Goal: Task Accomplishment & Management: Manage account settings

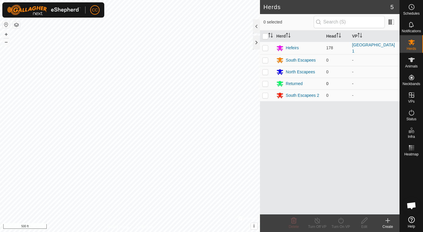
scroll to position [304, 0]
click at [408, 12] on span "Schedules" at bounding box center [411, 14] width 16 height 4
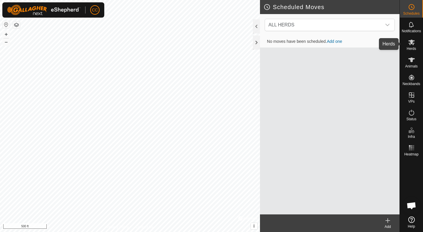
click at [409, 47] on span "Herds" at bounding box center [410, 49] width 9 height 4
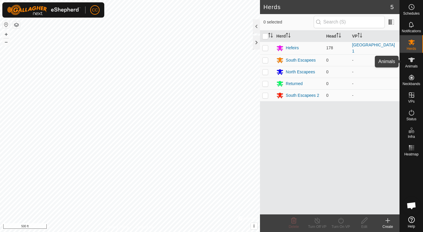
click at [412, 65] on span "Animals" at bounding box center [411, 67] width 13 height 4
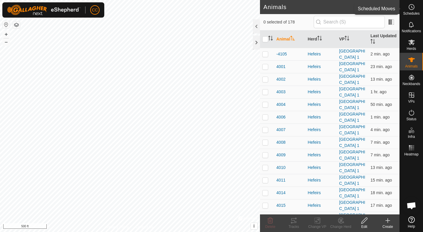
click at [410, 6] on icon at bounding box center [411, 7] width 7 height 7
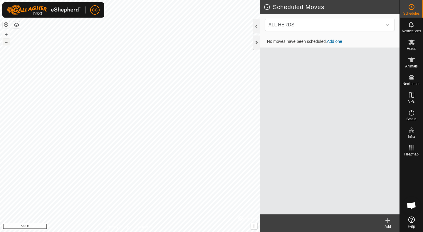
click at [7, 42] on button "–" at bounding box center [6, 41] width 7 height 7
click at [255, 43] on div at bounding box center [256, 43] width 7 height 14
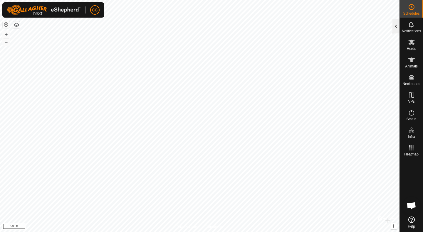
click at [396, 26] on div at bounding box center [395, 26] width 7 height 14
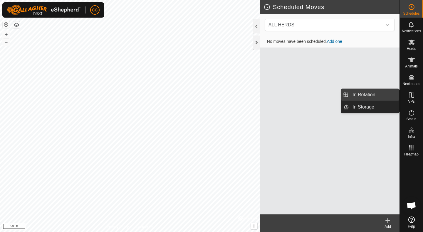
click at [372, 95] on link "In Rotation" at bounding box center [374, 95] width 50 height 12
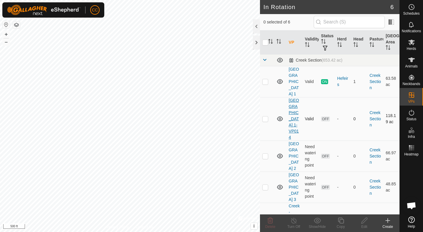
click at [292, 115] on link "[GEOGRAPHIC_DATA] 1-VP014" at bounding box center [294, 119] width 10 height 42
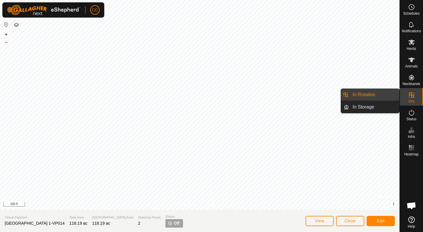
click at [366, 96] on link "In Rotation" at bounding box center [374, 95] width 50 height 12
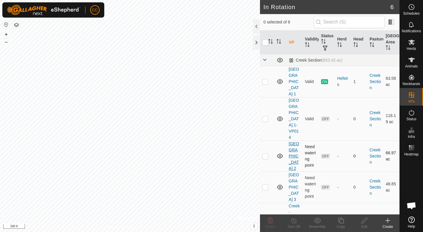
click at [295, 145] on link "[GEOGRAPHIC_DATA] 2" at bounding box center [294, 156] width 10 height 29
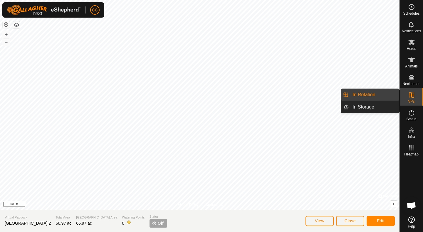
click at [369, 96] on link "In Rotation" at bounding box center [374, 95] width 50 height 12
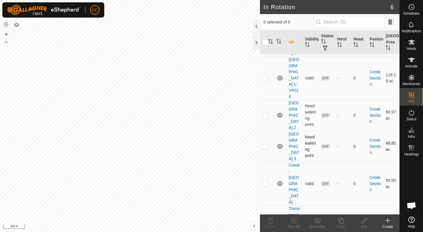
scroll to position [45, 0]
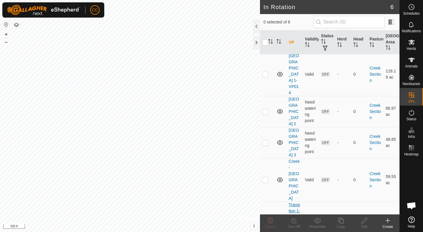
click at [290, 203] on link "Transition 1-2 [GEOGRAPHIC_DATA]" at bounding box center [294, 227] width 11 height 48
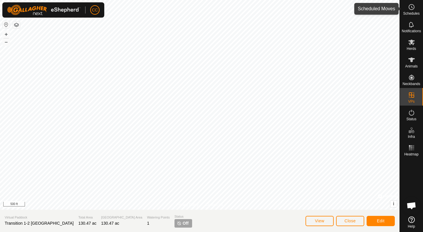
click at [412, 8] on icon at bounding box center [411, 7] width 1 height 2
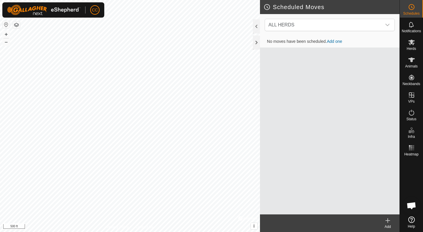
click at [334, 41] on link "Add one" at bounding box center [334, 41] width 15 height 5
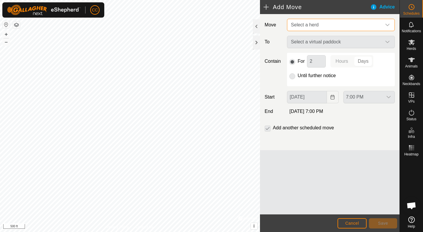
click at [346, 27] on span "Select a herd" at bounding box center [334, 25] width 93 height 12
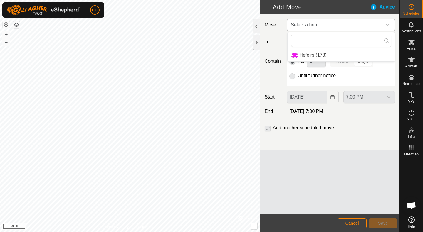
click at [309, 54] on li "Hefeirs (178)" at bounding box center [340, 55] width 107 height 12
click at [292, 77] on p-radiobutton at bounding box center [292, 76] width 6 height 7
click at [293, 78] on p-radiobutton at bounding box center [292, 76] width 6 height 7
click at [389, 42] on icon "dropdown trigger" at bounding box center [387, 42] width 4 height 2
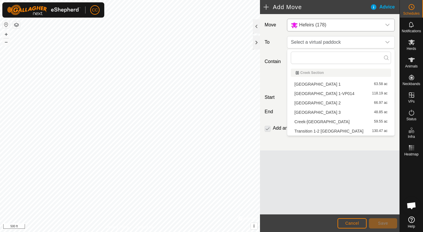
click at [319, 130] on li "Transition 1-2 [GEOGRAPHIC_DATA] 130.47 ac" at bounding box center [341, 131] width 100 height 9
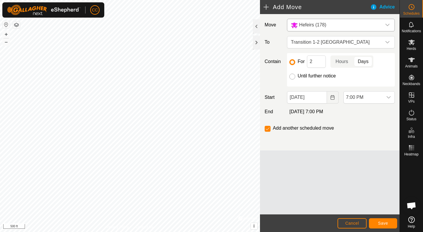
click at [292, 78] on input "Until further notice" at bounding box center [292, 77] width 6 height 6
radio input "true"
checkbox input "false"
click at [333, 96] on icon "Choose Date" at bounding box center [332, 97] width 5 height 5
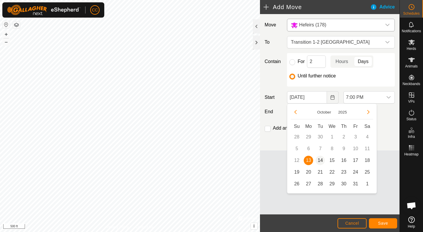
click at [321, 159] on span "14" at bounding box center [319, 160] width 9 height 9
type input "[DATE]"
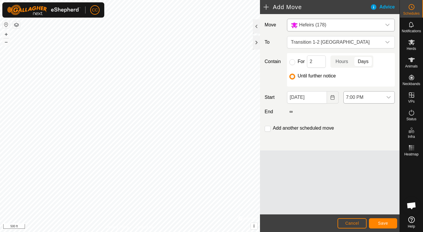
click at [387, 97] on icon "dropdown trigger" at bounding box center [388, 97] width 4 height 2
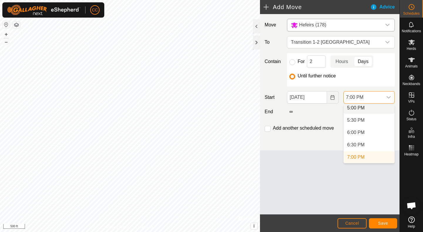
scroll to position [419, 0]
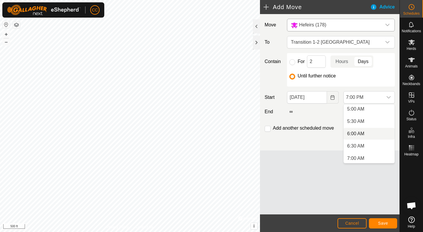
click at [357, 134] on li "6:00 AM" at bounding box center [369, 134] width 51 height 12
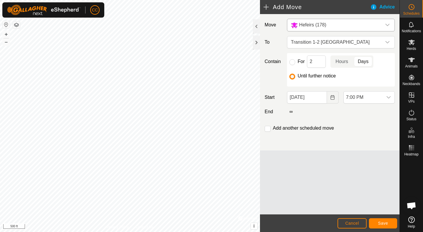
scroll to position [422, 0]
click at [268, 129] on input "checkbox" at bounding box center [268, 129] width 6 height 6
checkbox input "true"
click at [378, 222] on span "Save" at bounding box center [383, 223] width 10 height 5
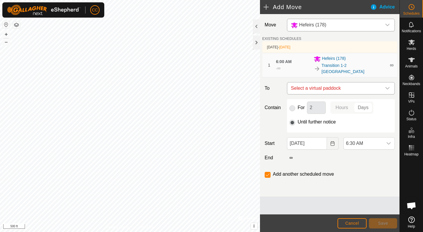
click at [388, 86] on icon "dropdown trigger" at bounding box center [387, 88] width 5 height 5
click at [352, 224] on span "Cancel" at bounding box center [352, 223] width 14 height 5
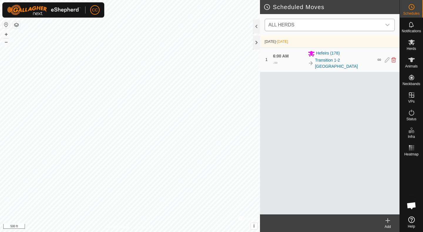
click at [385, 27] on icon "dropdown trigger" at bounding box center [387, 25] width 5 height 5
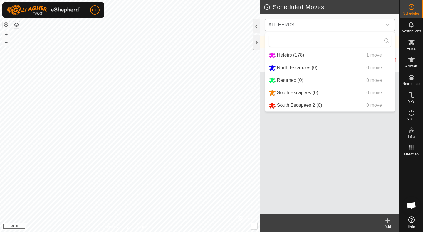
click at [300, 55] on li "Hefeirs (178) 1 move" at bounding box center [329, 55] width 129 height 12
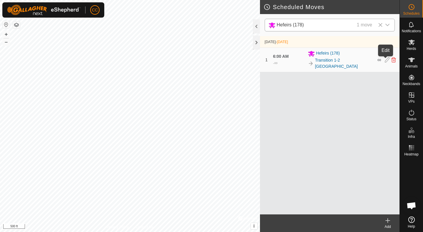
click at [385, 60] on icon at bounding box center [387, 59] width 5 height 5
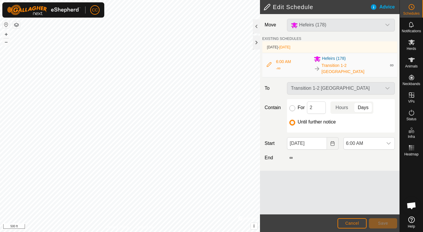
click at [293, 105] on input "For" at bounding box center [292, 108] width 6 height 6
radio input "true"
click at [342, 104] on p-togglebutton "Hours" at bounding box center [341, 108] width 23 height 12
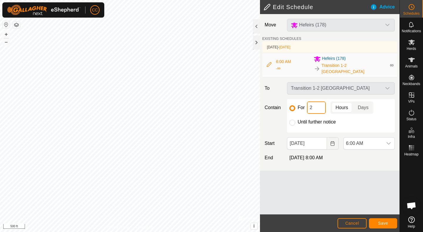
drag, startPoint x: 316, startPoint y: 104, endPoint x: 305, endPoint y: 105, distance: 11.0
drag, startPoint x: 305, startPoint y: 105, endPoint x: 315, endPoint y: 106, distance: 10.0
click at [315, 106] on input "2" at bounding box center [316, 108] width 19 height 12
type input "12"
click at [323, 196] on div "Move Hefeirs (178) EXISTING SCHEDULES [DATE] - [DATE] 6:00 AM - ∞ Hefeirs (178)…" at bounding box center [329, 114] width 139 height 201
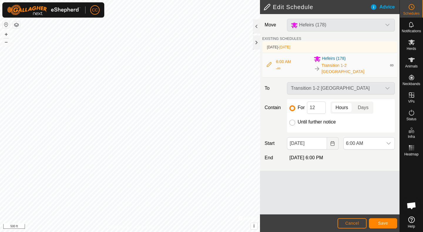
click at [292, 120] on input "Until further notice" at bounding box center [292, 123] width 6 height 6
radio input "true"
click at [292, 105] on input "For" at bounding box center [292, 108] width 6 height 6
radio input "true"
click at [382, 224] on span "Save" at bounding box center [383, 223] width 10 height 5
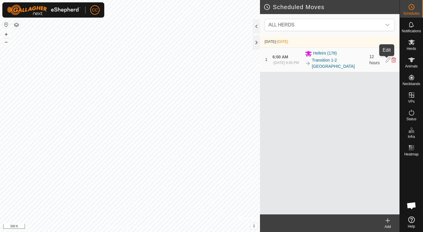
click at [386, 59] on icon at bounding box center [388, 59] width 5 height 5
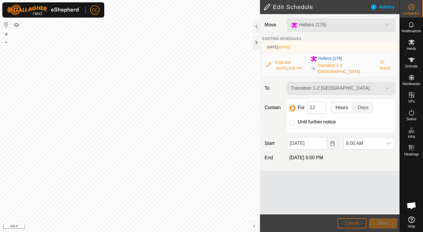
click at [351, 220] on button "Cancel" at bounding box center [351, 223] width 29 height 10
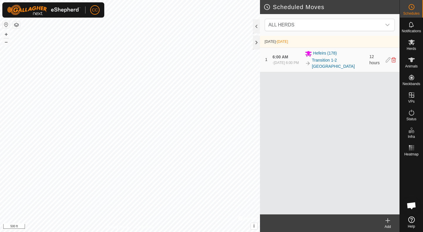
click at [388, 222] on icon at bounding box center [387, 220] width 7 height 7
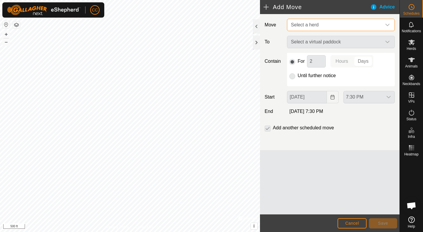
click at [346, 23] on span "Select a herd" at bounding box center [334, 25] width 93 height 12
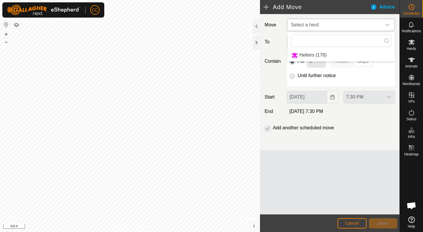
click at [302, 54] on li "Hefeirs (178)" at bounding box center [340, 55] width 107 height 12
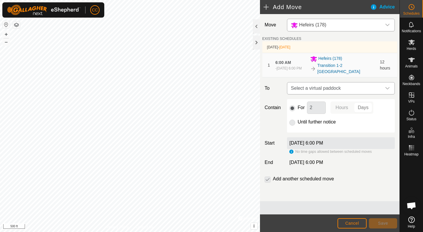
click at [387, 88] on icon "dropdown trigger" at bounding box center [387, 88] width 5 height 5
click at [316, 116] on li "No results found" at bounding box center [340, 119] width 107 height 12
click at [266, 179] on p-checkbox at bounding box center [268, 179] width 6 height 7
click at [268, 177] on p-checkbox at bounding box center [268, 179] width 6 height 7
click at [348, 221] on span "Cancel" at bounding box center [352, 223] width 14 height 5
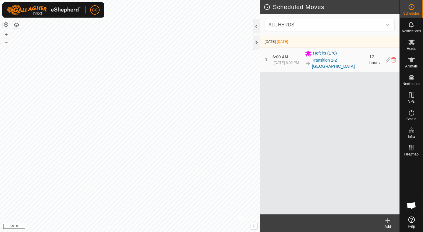
click at [385, 63] on div "1 6:00 AM - [DATE] 6:00 PM Hefeirs (178) Transition 1-2 [GEOGRAPHIC_DATA] 12 ho…" at bounding box center [329, 60] width 135 height 24
click at [386, 60] on icon at bounding box center [388, 59] width 5 height 5
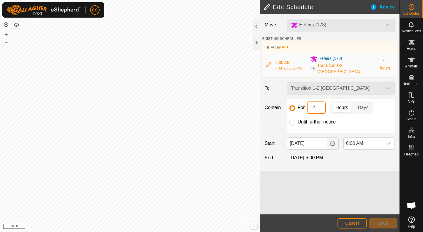
click at [319, 108] on input "12" at bounding box center [316, 108] width 19 height 12
type input "1"
click at [360, 104] on p-togglebutton "Days" at bounding box center [363, 108] width 20 height 12
click at [332, 202] on div "Move Hefeirs (178) EXISTING SCHEDULES [DATE] - [DATE] 6:00 AM - [DATE] 6:00 PM …" at bounding box center [329, 114] width 139 height 201
click at [379, 226] on button "Save" at bounding box center [383, 223] width 28 height 10
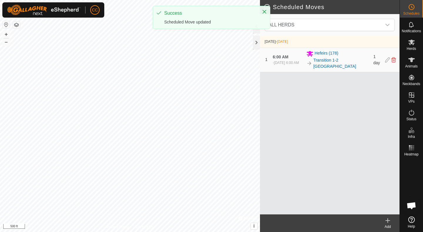
click at [387, 224] on icon at bounding box center [387, 220] width 7 height 7
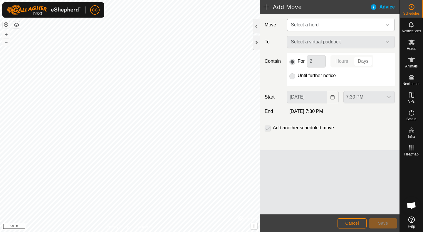
click at [381, 25] on div "dropdown trigger" at bounding box center [387, 25] width 12 height 12
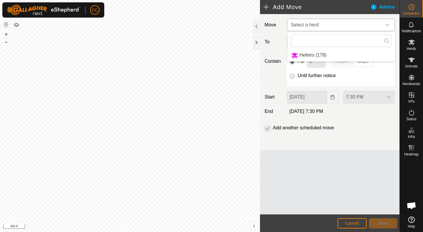
click at [315, 54] on li "Hefeirs (178)" at bounding box center [340, 55] width 107 height 12
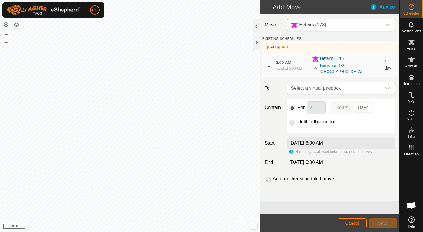
click at [387, 86] on icon "dropdown trigger" at bounding box center [387, 88] width 5 height 5
type input "c"
click at [387, 102] on icon at bounding box center [386, 101] width 5 height 5
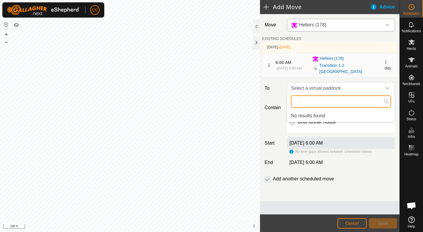
click at [383, 102] on input "text" at bounding box center [341, 101] width 100 height 12
click at [355, 220] on button "Cancel" at bounding box center [351, 223] width 29 height 10
